Goal: Use online tool/utility: Utilize a website feature to perform a specific function

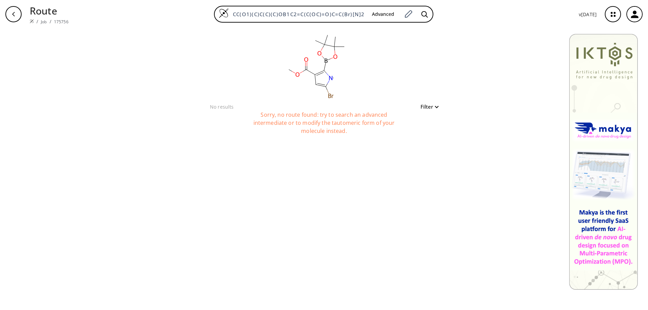
click at [635, 14] on icon "button" at bounding box center [634, 13] width 7 height 7
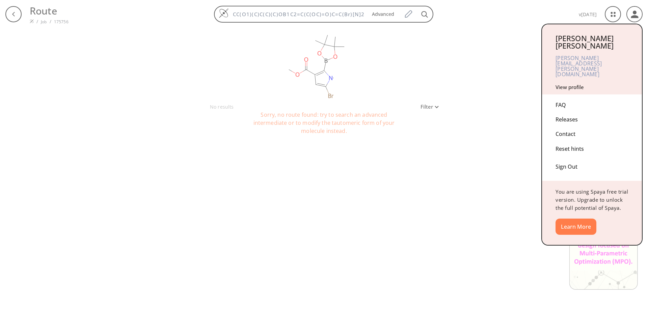
click at [569, 156] on div "Sign Out" at bounding box center [592, 165] width 73 height 18
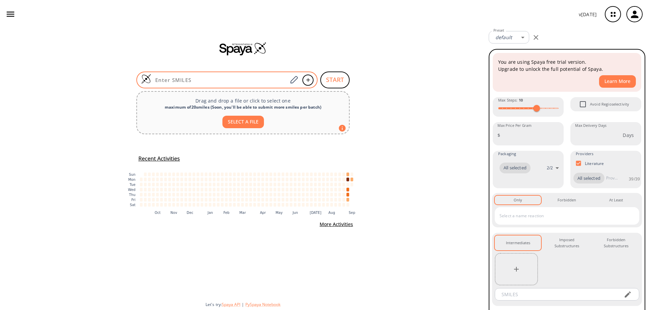
click at [217, 82] on input at bounding box center [219, 80] width 136 height 7
paste input "ClC1=C2C(NN=C2)=C(C(F)=CC=C3C)C3=N1"
type input "ClC1=C2C(NN=C2)=C(C(F)=CC=C3C)C3=N1"
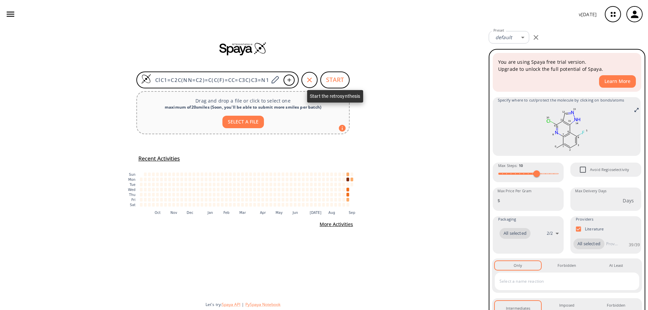
click at [337, 82] on button "START" at bounding box center [334, 80] width 29 height 17
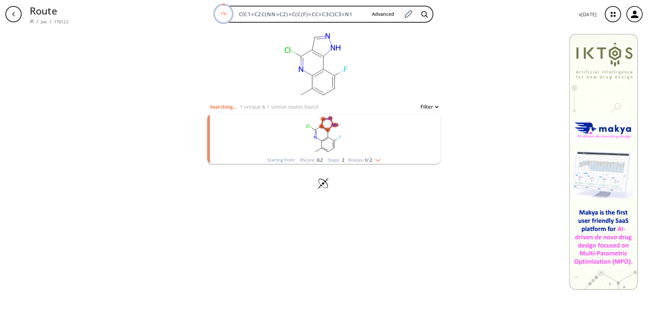
click at [326, 137] on rect "clusters" at bounding box center [324, 135] width 176 height 42
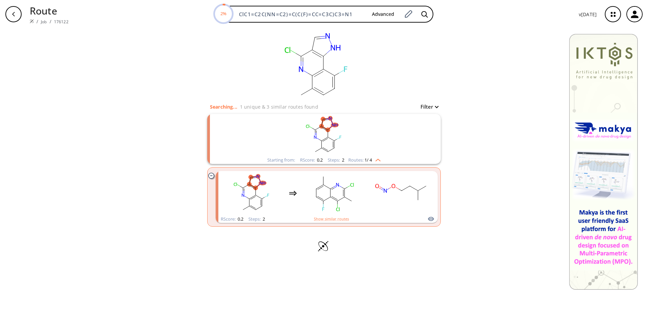
click at [327, 142] on rect "clusters" at bounding box center [324, 135] width 176 height 42
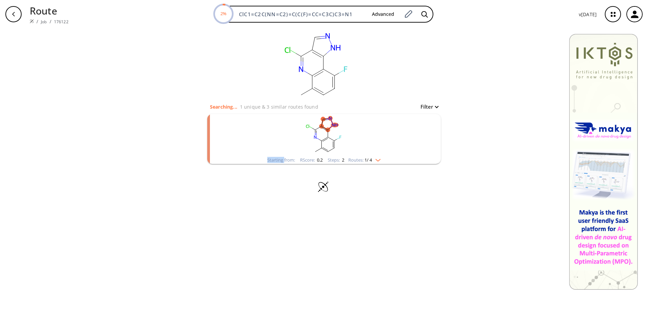
click at [327, 142] on rect "clusters" at bounding box center [324, 135] width 176 height 42
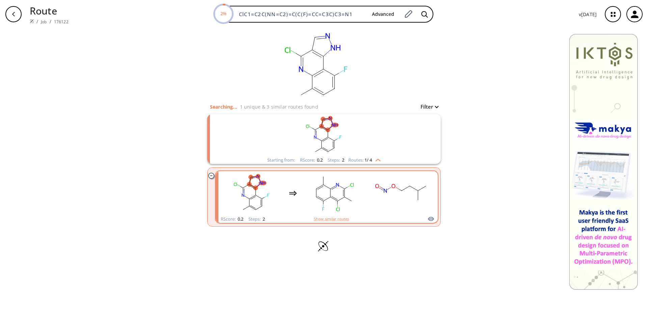
click at [341, 197] on rect "clusters" at bounding box center [334, 193] width 61 height 42
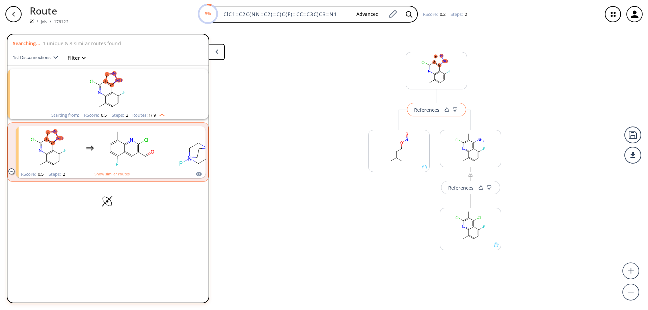
click at [430, 113] on button "References" at bounding box center [436, 110] width 59 height 14
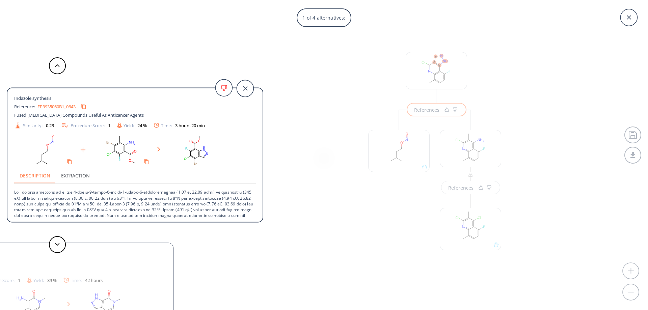
click at [58, 108] on link "EP3935060B1_0643" at bounding box center [56, 106] width 38 height 4
click at [342, 168] on div "1 of 4 alternatives: Indazole synthesis Reference: EP3935060B1_0643 Fused Tricy…" at bounding box center [324, 155] width 648 height 310
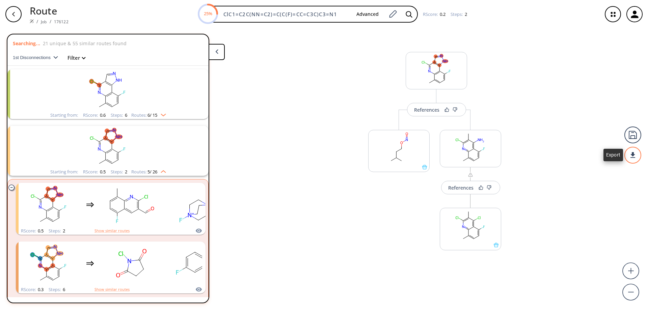
click at [633, 159] on div at bounding box center [633, 155] width 17 height 17
click at [609, 152] on li "PDF" at bounding box center [608, 152] width 34 height 11
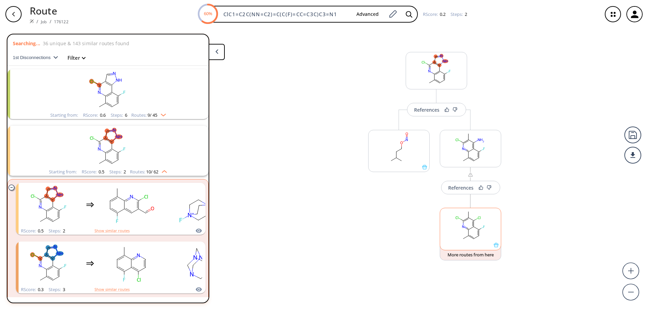
click at [497, 246] on icon at bounding box center [496, 245] width 5 height 5
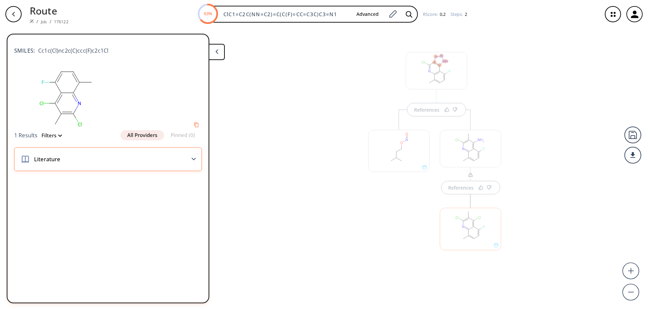
click at [142, 155] on div "Literature" at bounding box center [108, 160] width 188 height 24
click at [347, 245] on div "References References" at bounding box center [324, 166] width 648 height 277
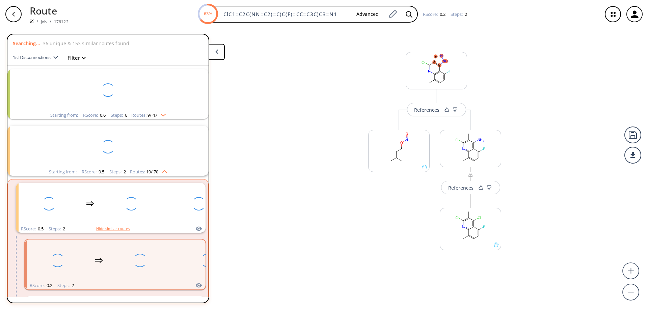
scroll to position [16, 0]
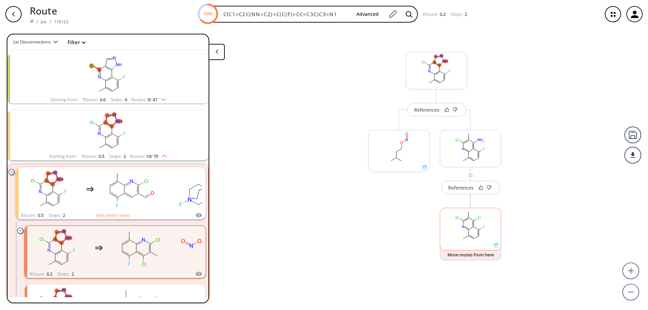
click at [496, 246] on icon at bounding box center [496, 245] width 5 height 5
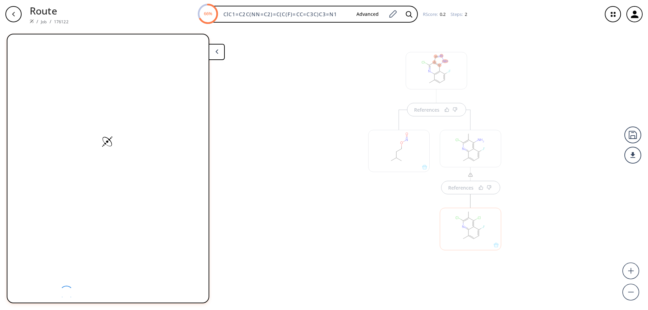
scroll to position [0, 0]
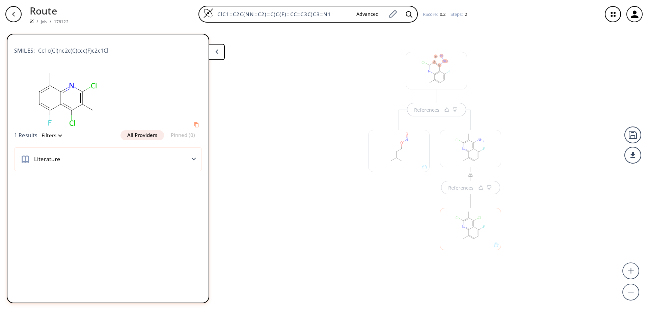
click at [221, 52] on button at bounding box center [217, 52] width 16 height 16
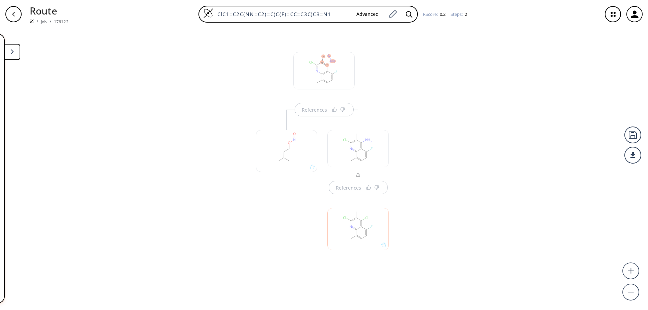
click at [190, 142] on div "References References" at bounding box center [324, 166] width 648 height 277
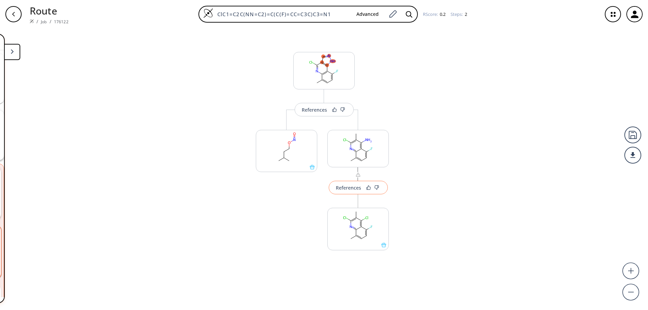
click at [347, 190] on div "References" at bounding box center [348, 188] width 25 height 4
